Goal: Transaction & Acquisition: Purchase product/service

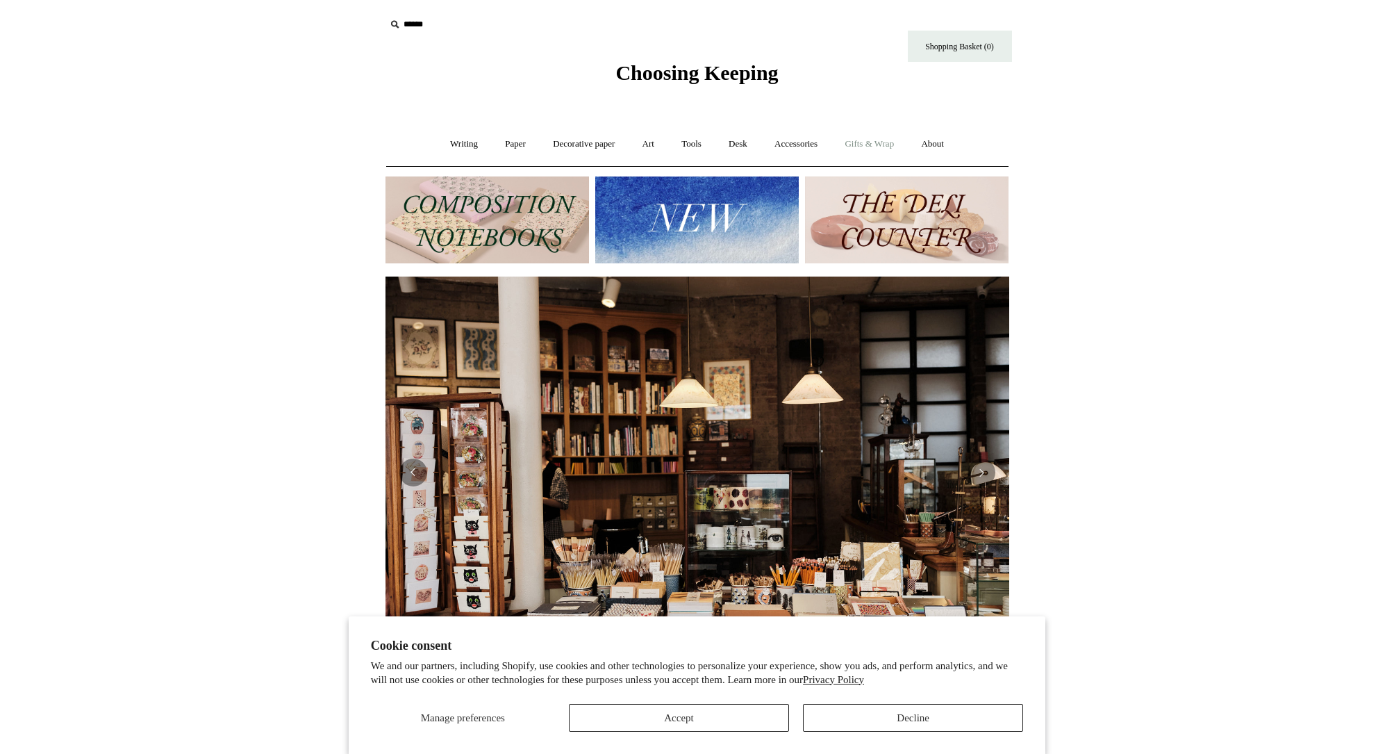
click at [876, 148] on link "Gifts & Wrap +" at bounding box center [869, 144] width 74 height 37
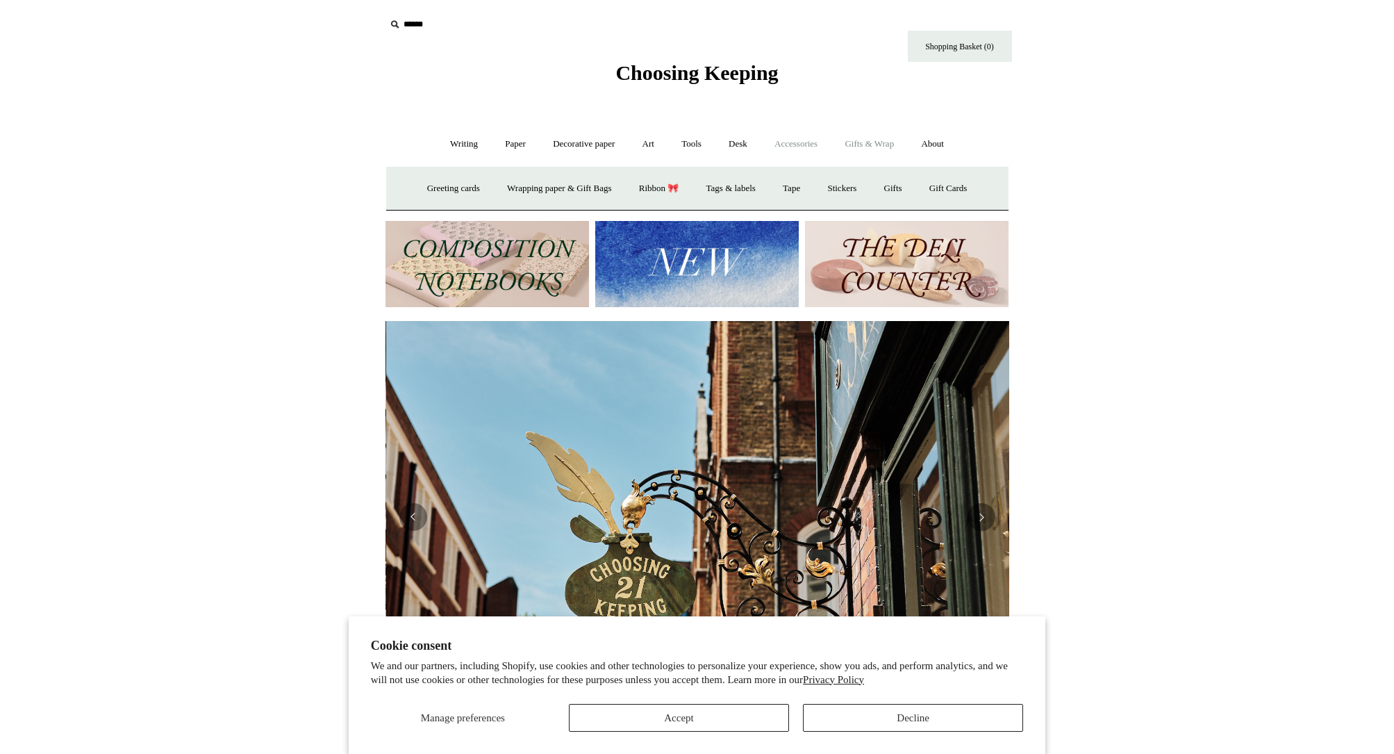
scroll to position [0, 624]
click at [819, 144] on link "Accessories +" at bounding box center [796, 144] width 68 height 37
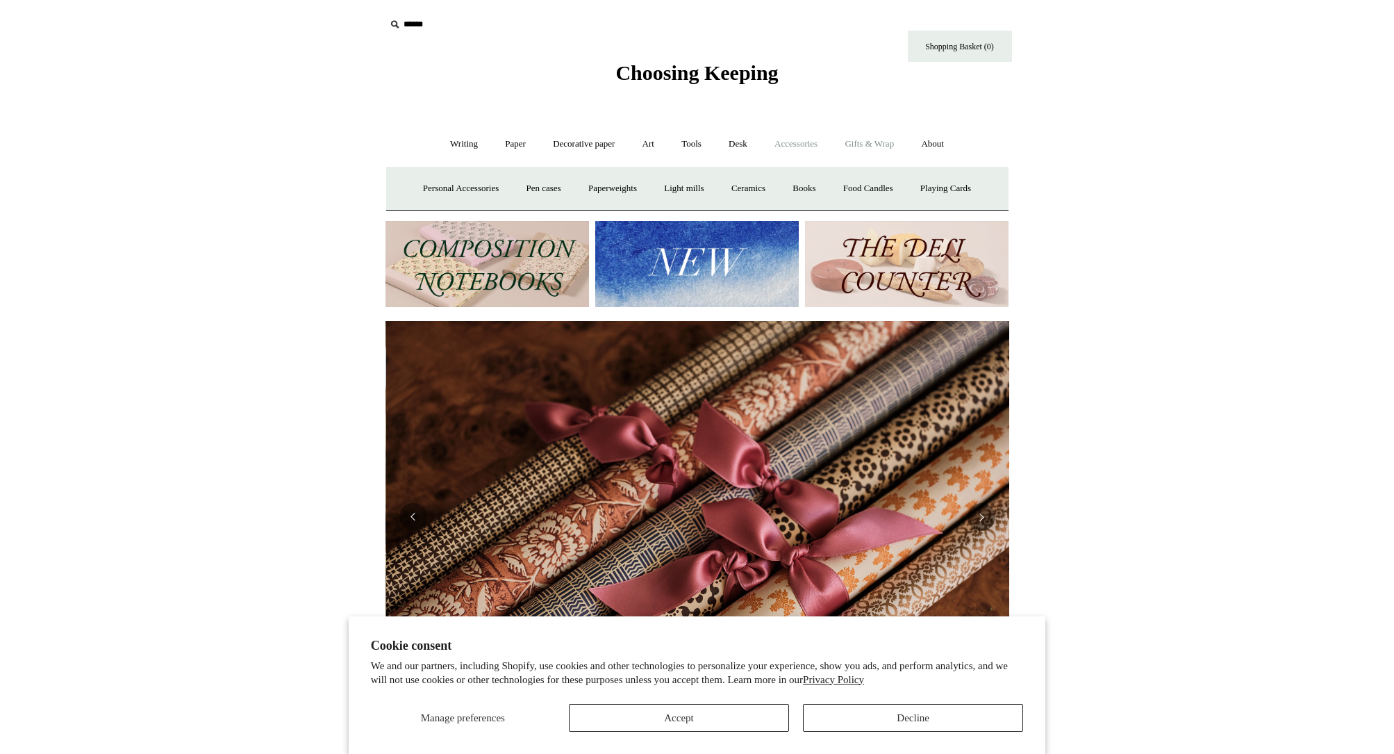
click at [886, 147] on link "Gifts & Wrap +" at bounding box center [869, 144] width 74 height 37
click at [908, 185] on link "Gifts +" at bounding box center [893, 188] width 43 height 37
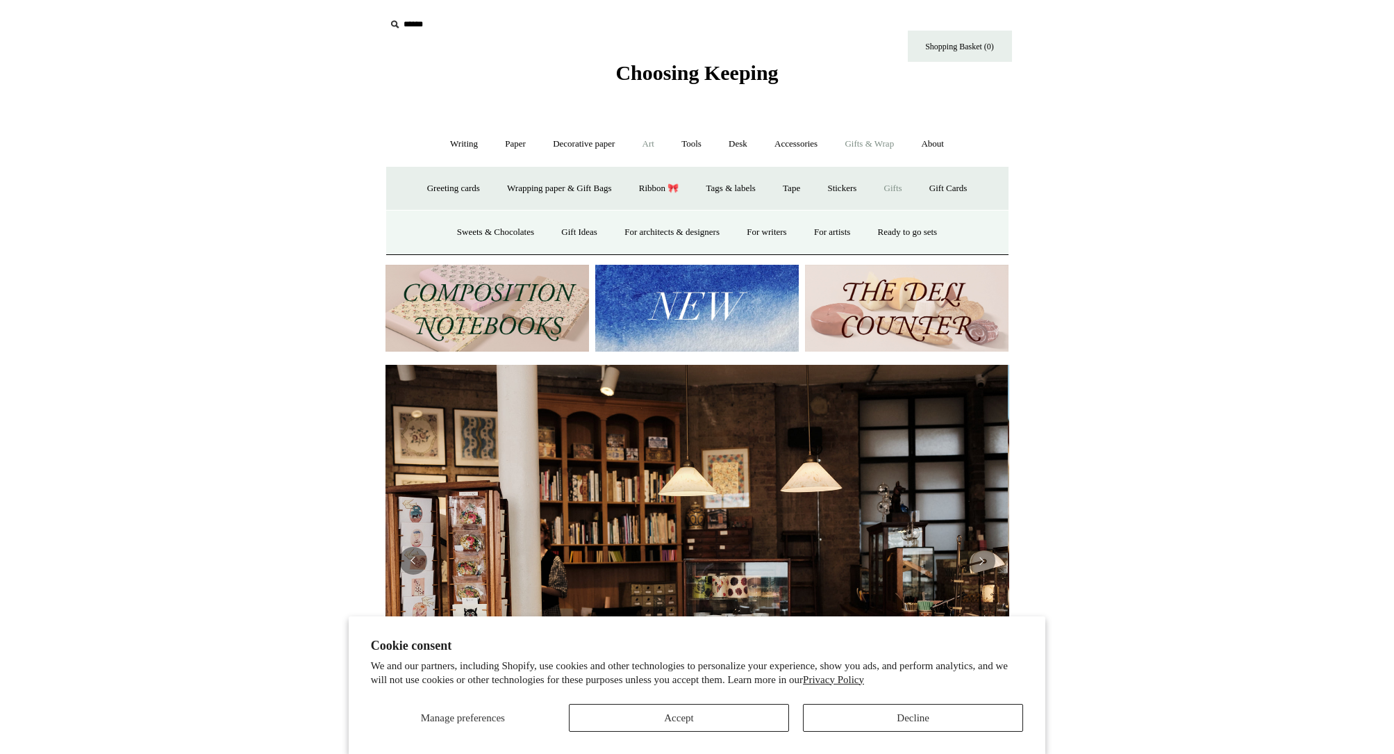
scroll to position [0, 0]
click at [796, 142] on link "Accessories +" at bounding box center [796, 144] width 68 height 37
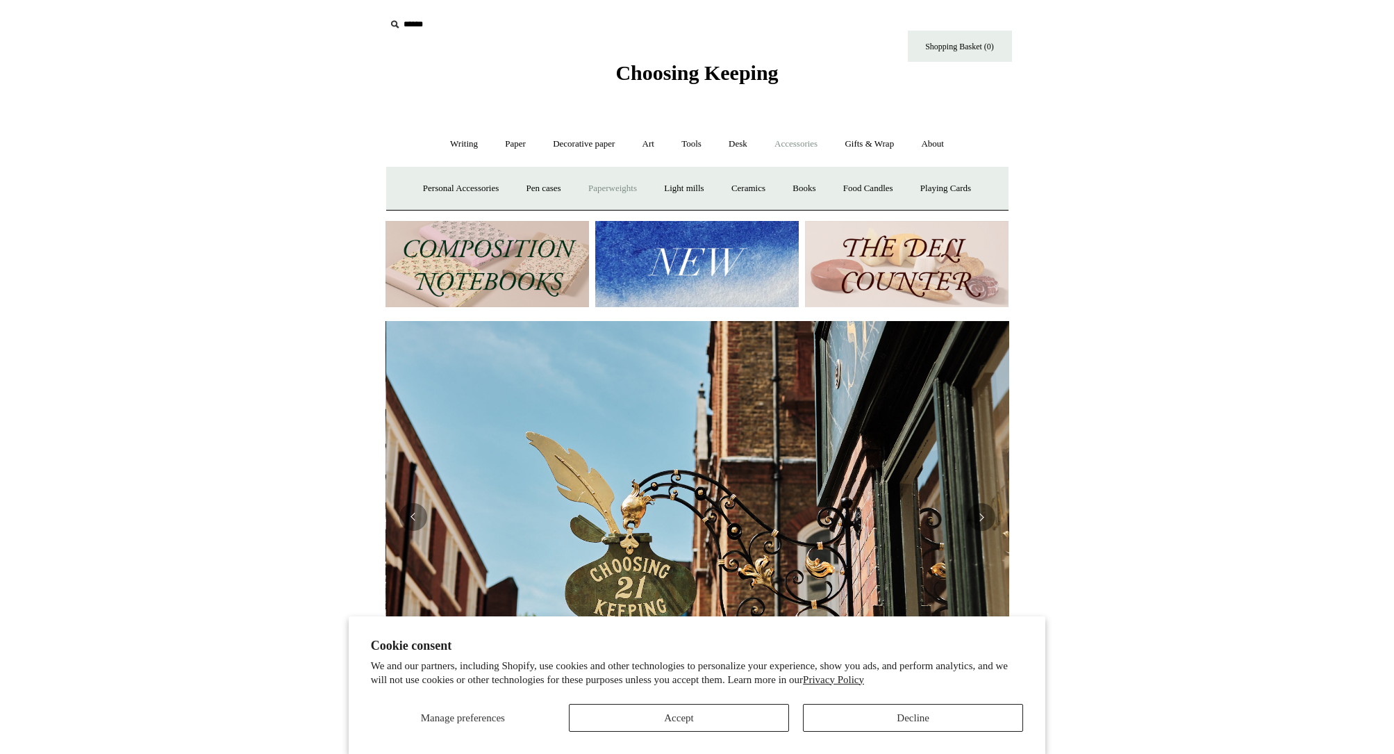
scroll to position [0, 624]
click at [468, 192] on link "Personal Accessories +" at bounding box center [461, 188] width 101 height 37
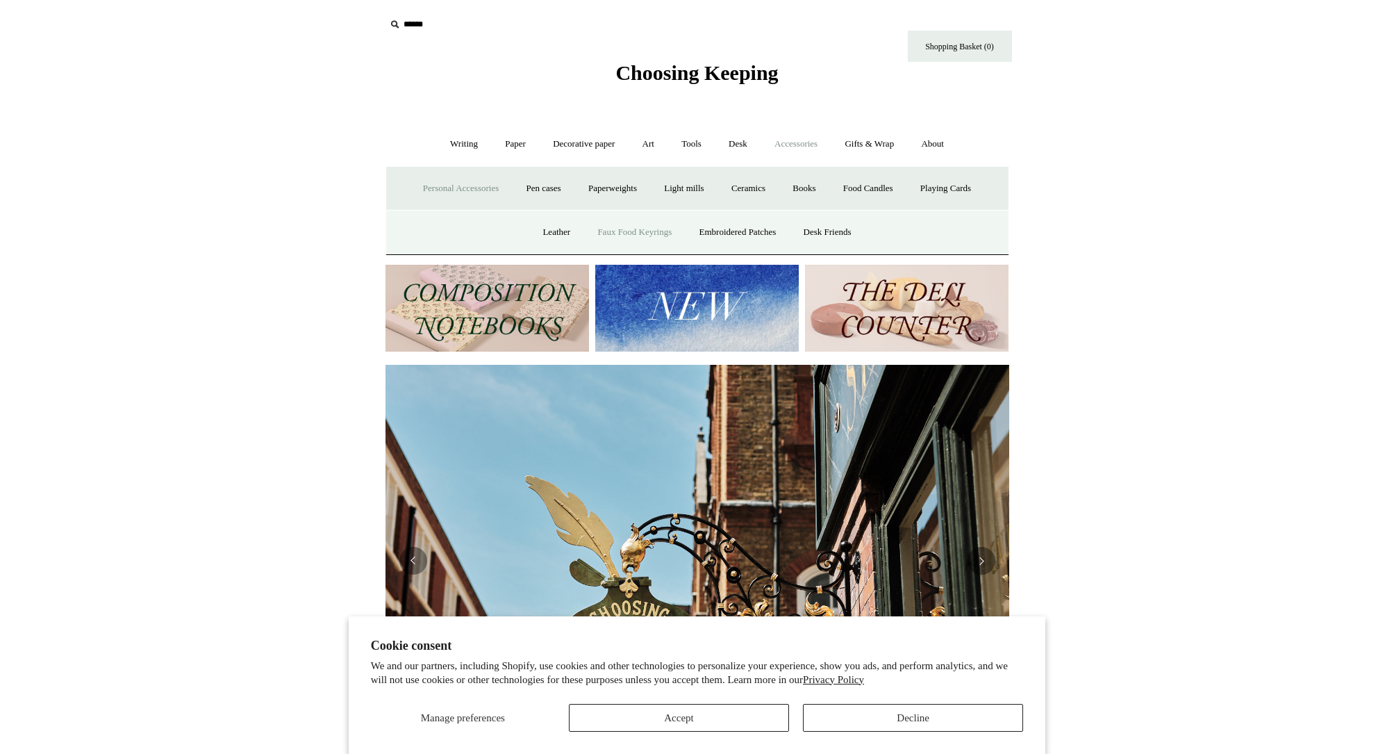
click at [633, 234] on link "Faux Food Keyrings" at bounding box center [634, 232] width 99 height 37
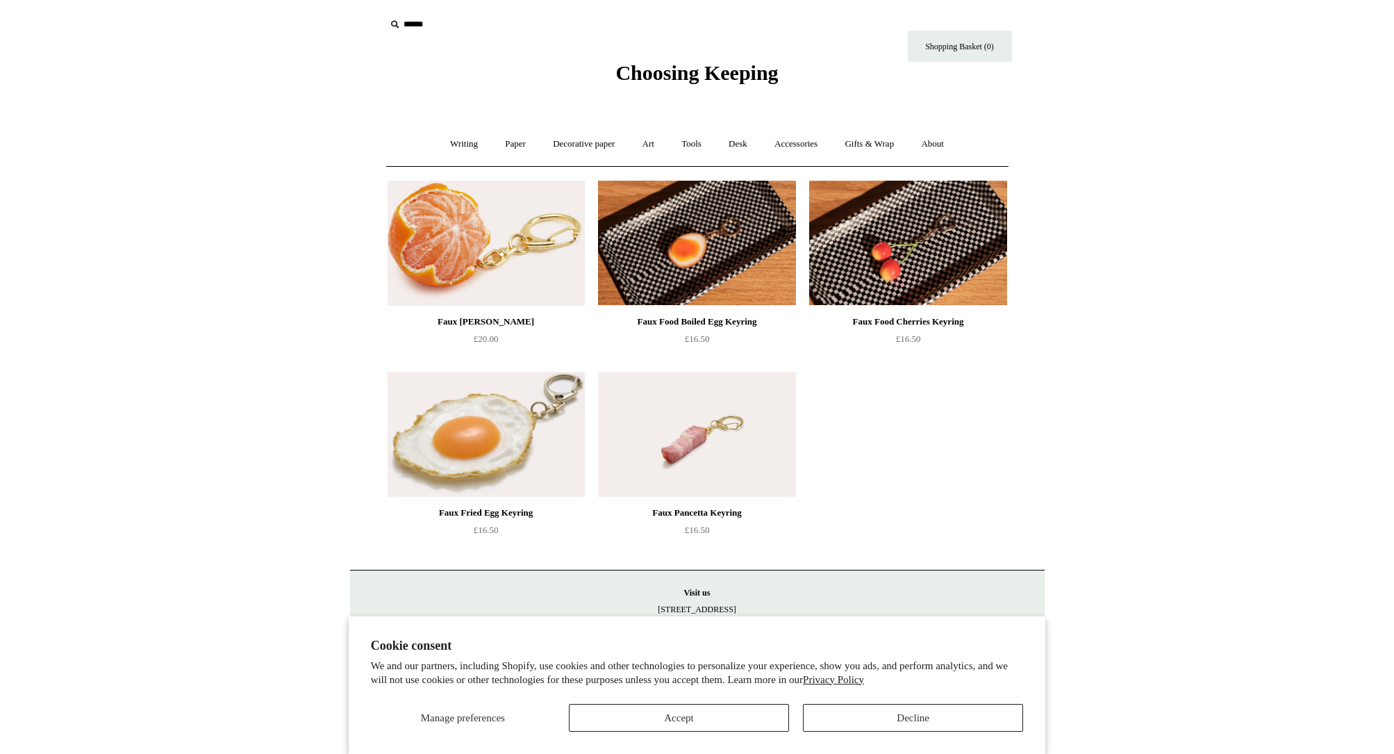
click at [486, 276] on img at bounding box center [486, 243] width 197 height 125
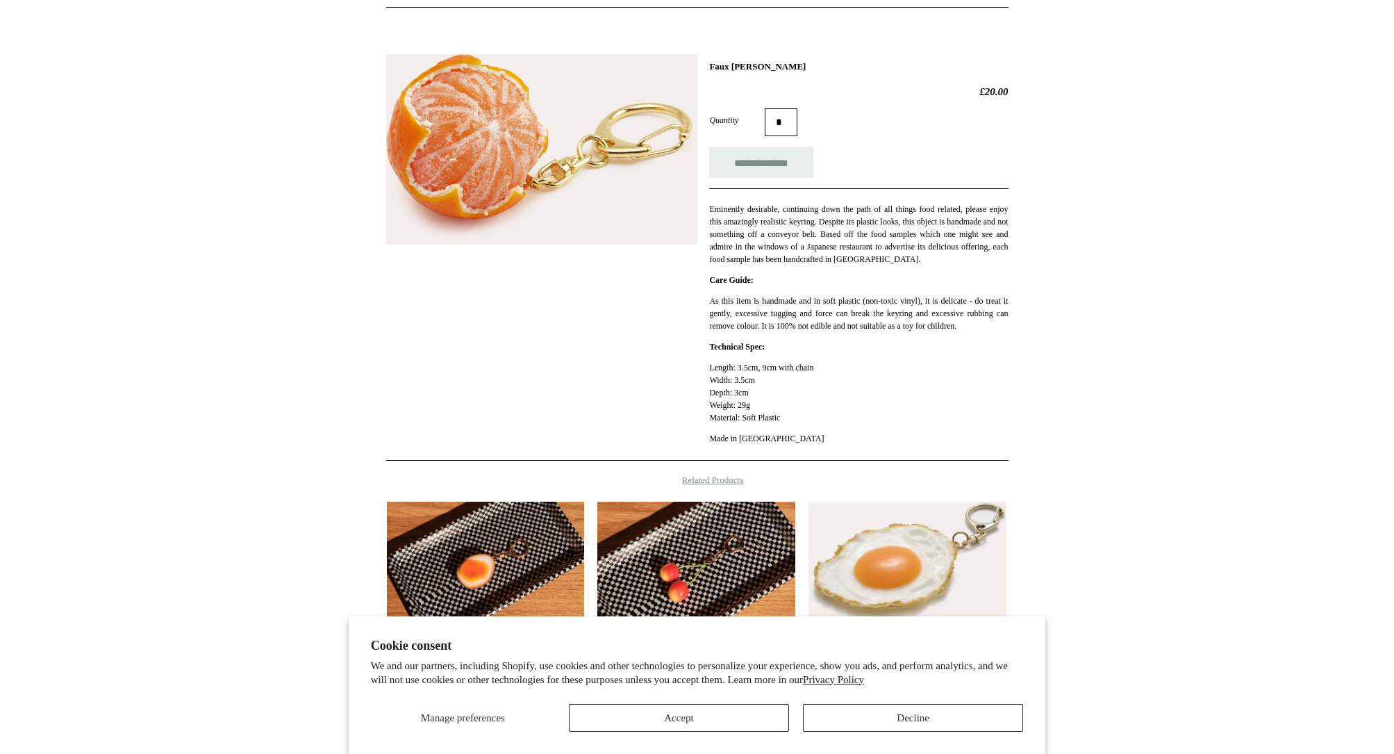
scroll to position [241, 0]
